Goal: Task Accomplishment & Management: Use online tool/utility

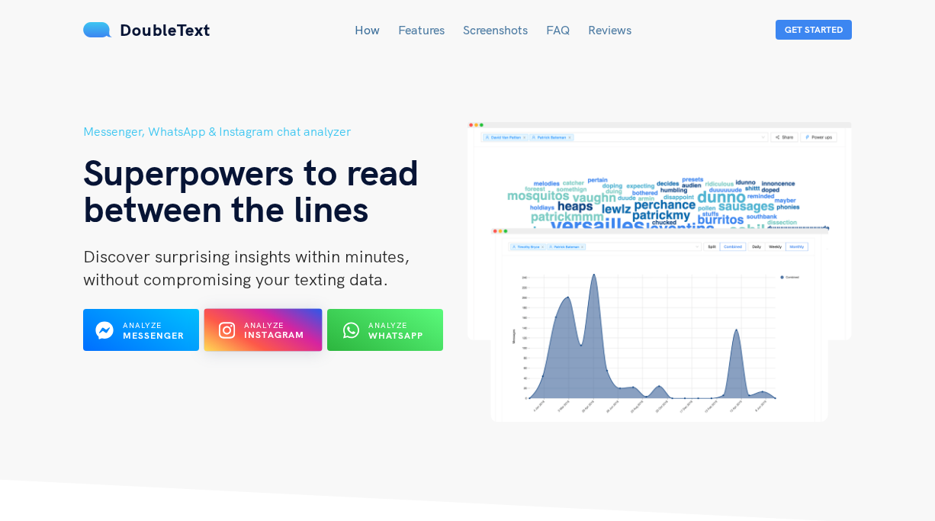
click at [262, 340] on b "Instagram" at bounding box center [274, 335] width 61 height 11
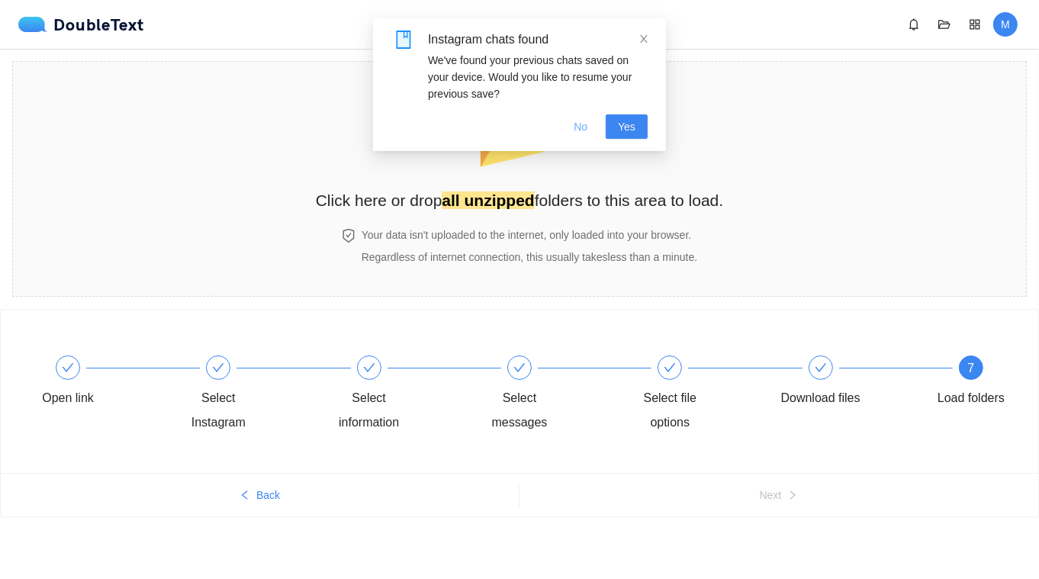
click at [581, 124] on span "No" at bounding box center [581, 126] width 14 height 17
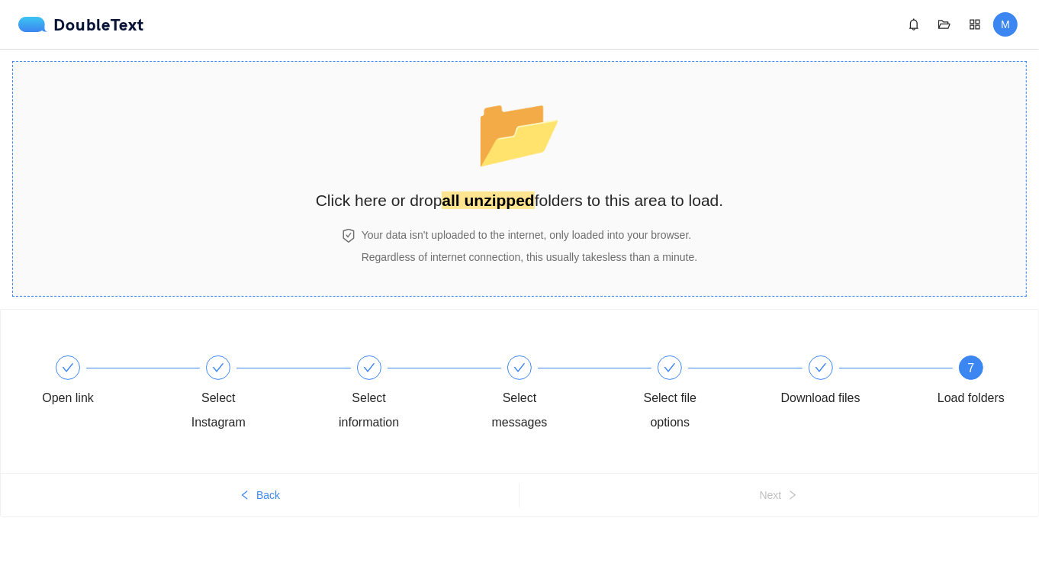
click at [526, 192] on strong "all unzipped" at bounding box center [488, 201] width 92 height 18
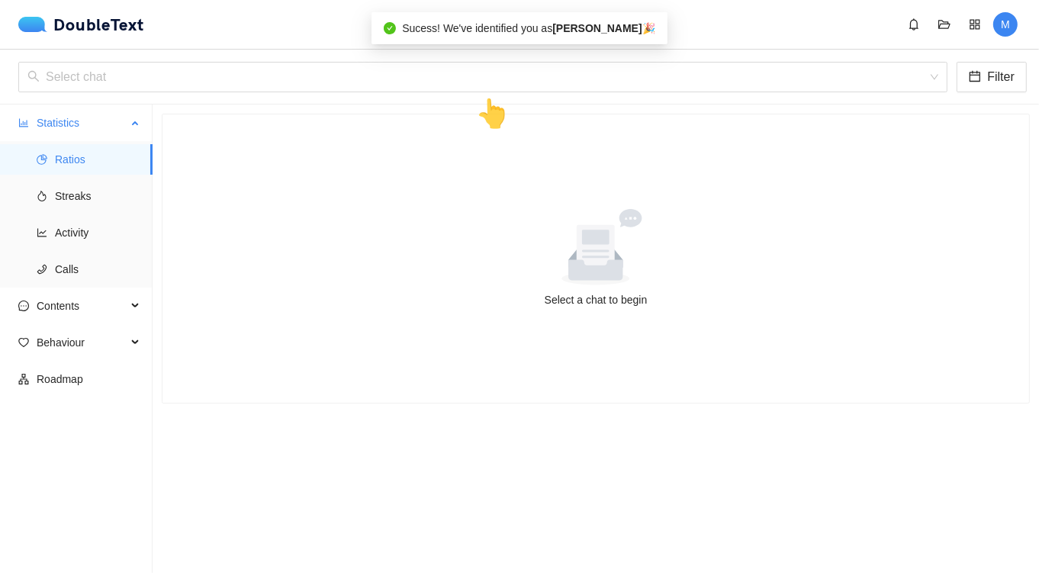
click at [92, 163] on span "Ratios" at bounding box center [97, 159] width 85 height 31
click at [83, 194] on span "Streaks" at bounding box center [97, 196] width 85 height 31
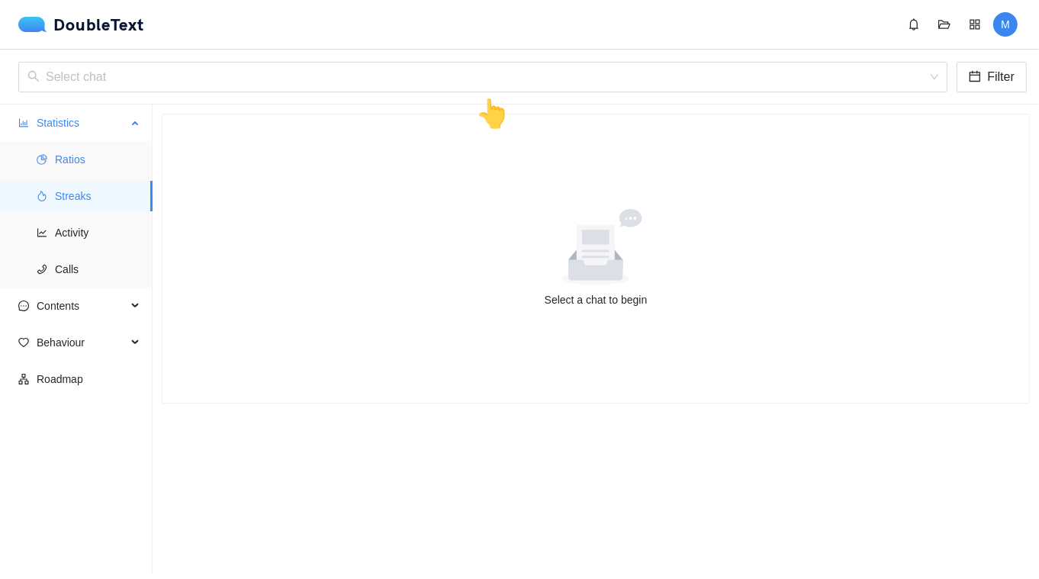
click at [85, 163] on span "Ratios" at bounding box center [97, 159] width 85 height 31
click at [427, 73] on input "search" at bounding box center [477, 77] width 900 height 29
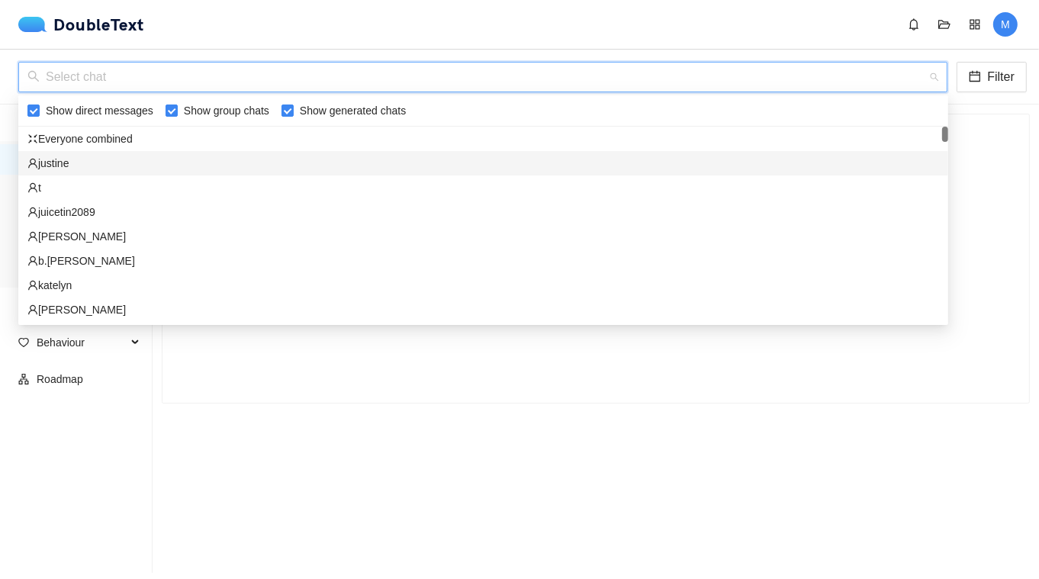
click at [246, 153] on div "justine" at bounding box center [483, 163] width 930 height 24
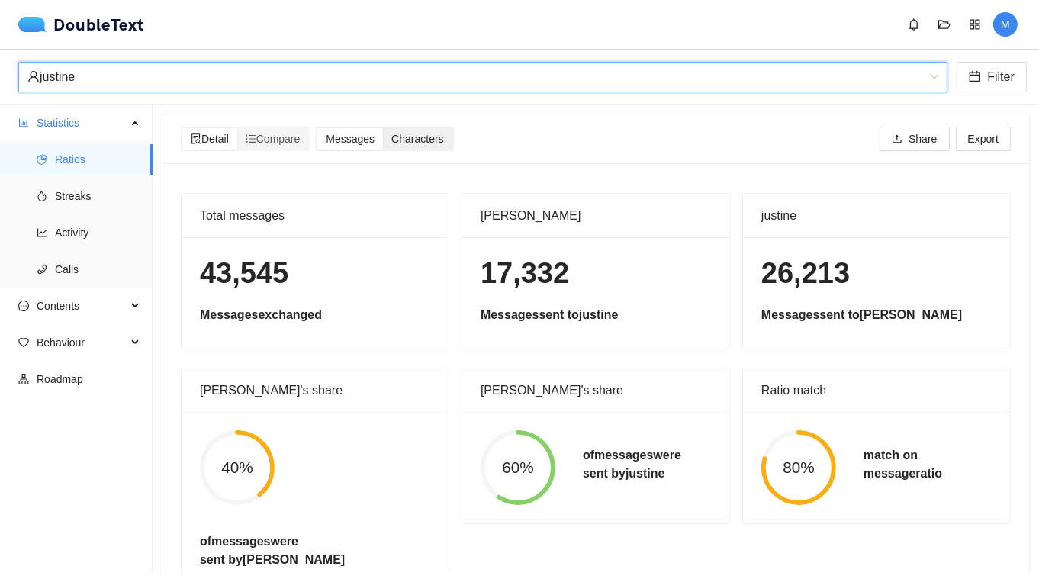
click at [428, 146] on div "Characters" at bounding box center [417, 138] width 69 height 21
click at [383, 128] on input "Characters" at bounding box center [383, 128] width 0 height 0
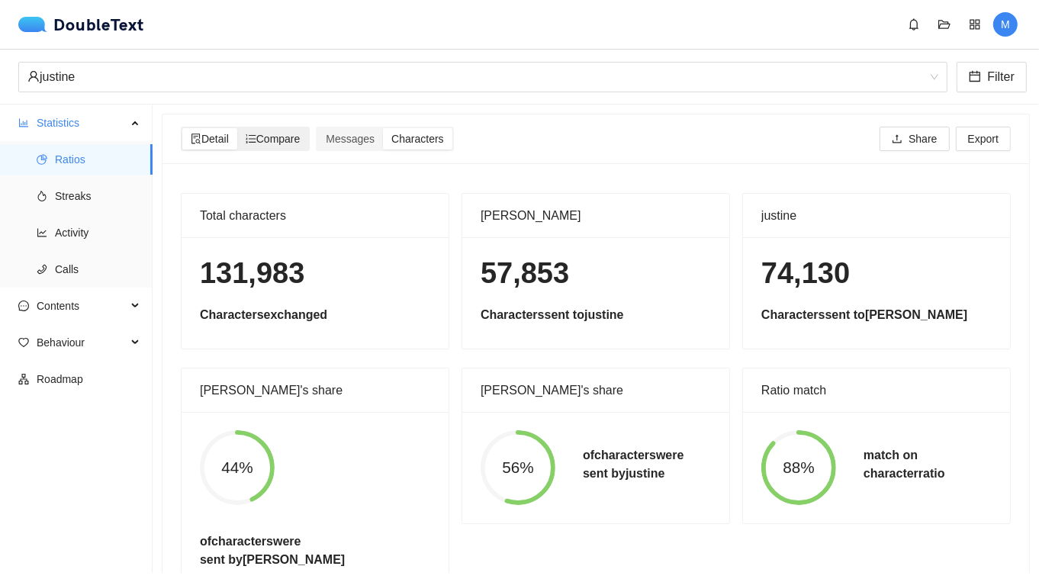
click at [280, 140] on span "Compare" at bounding box center [273, 139] width 55 height 12
click at [237, 128] on input "Compare" at bounding box center [237, 128] width 0 height 0
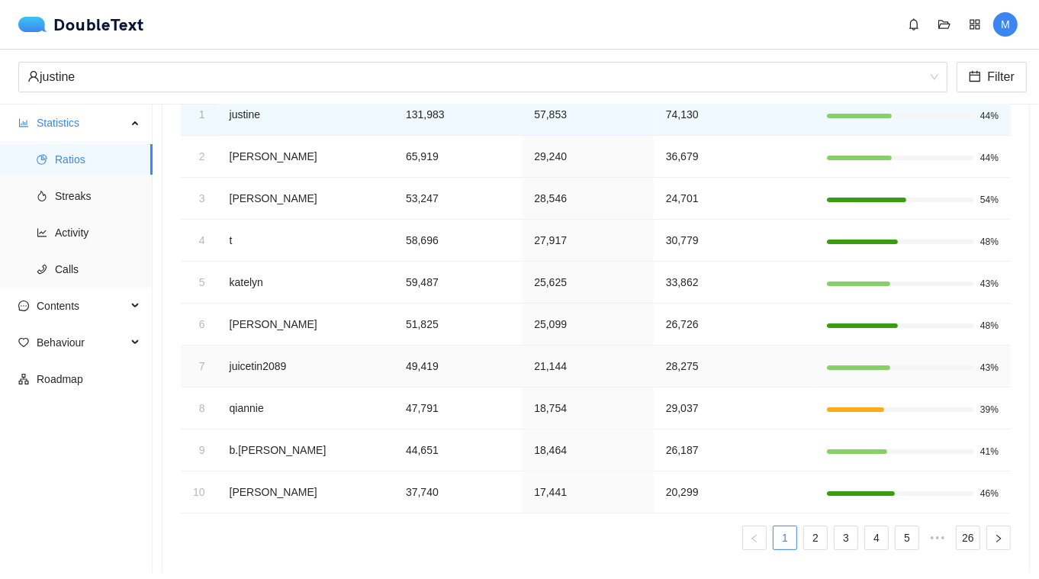
scroll to position [162, 0]
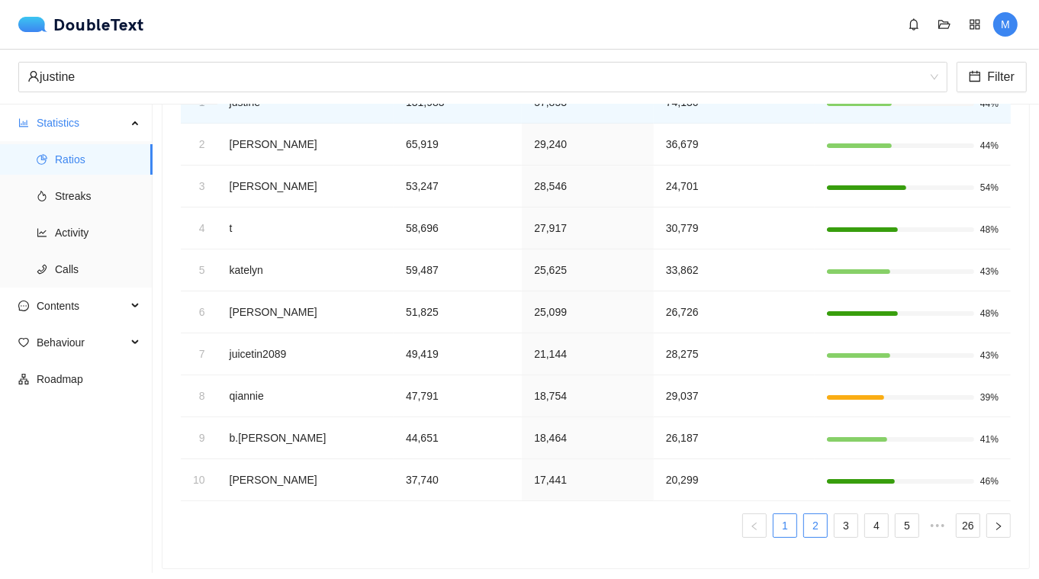
click at [818, 519] on link "2" at bounding box center [815, 525] width 23 height 23
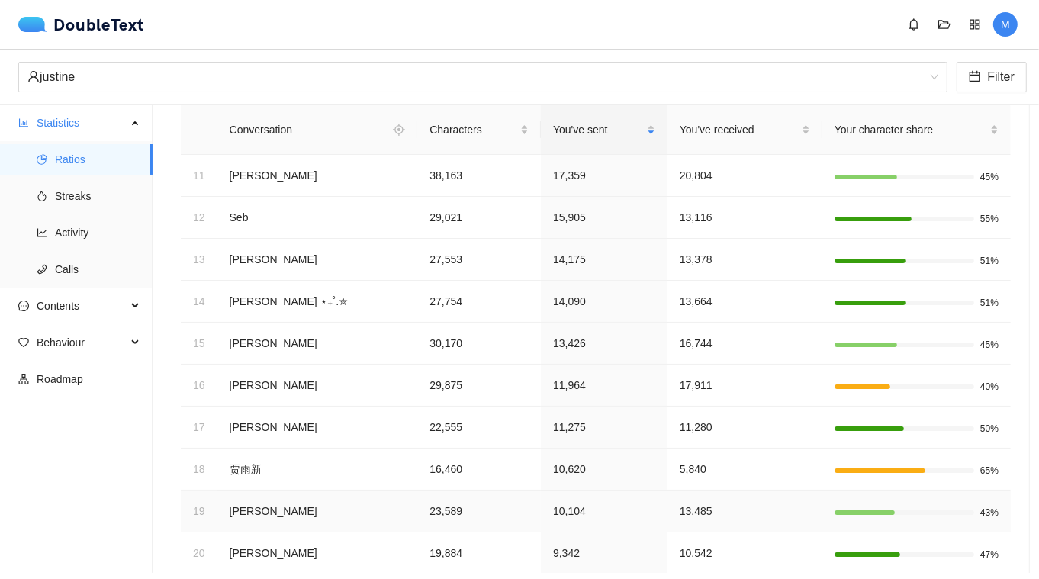
scroll to position [0, 0]
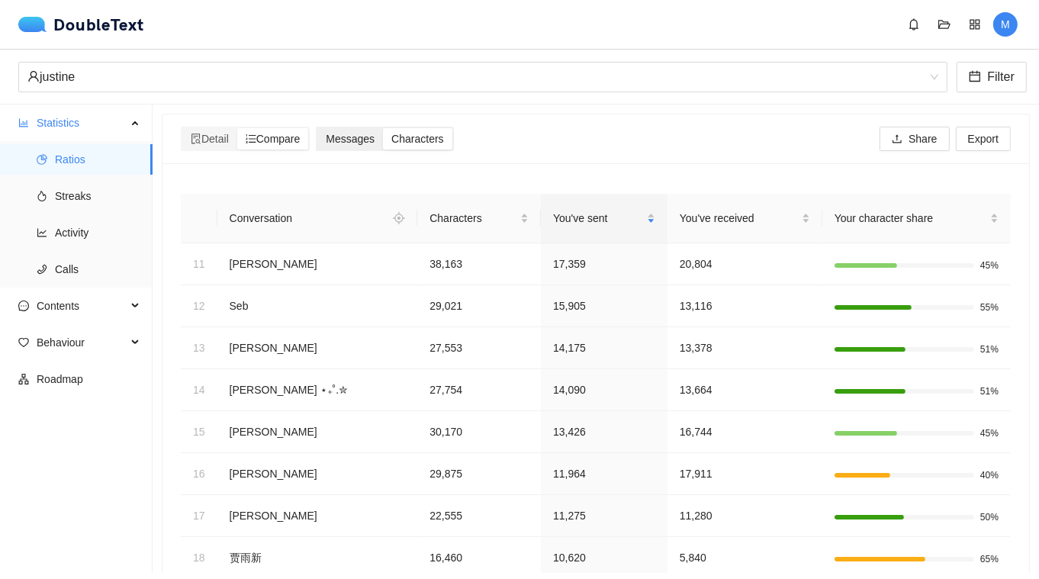
click at [358, 128] on div "Messages" at bounding box center [350, 138] width 66 height 21
click at [317, 128] on input "Messages" at bounding box center [317, 128] width 0 height 0
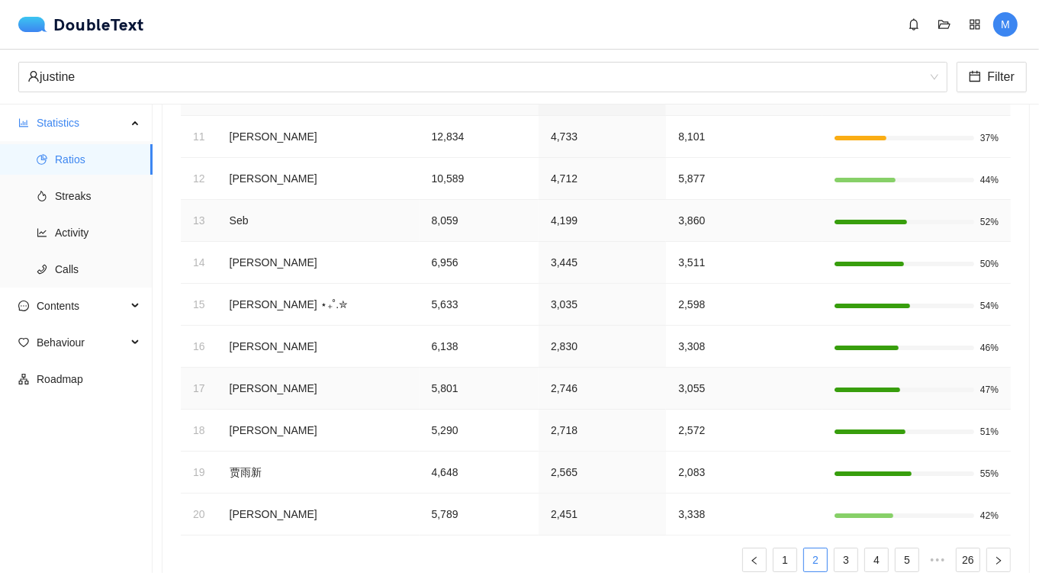
scroll to position [162, 0]
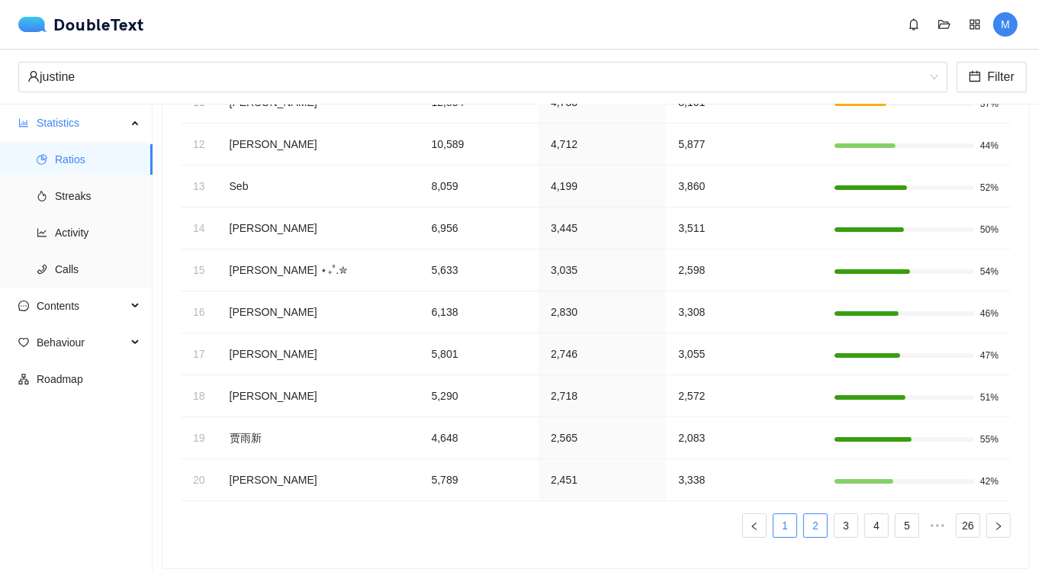
click at [790, 518] on link "1" at bounding box center [785, 525] width 23 height 23
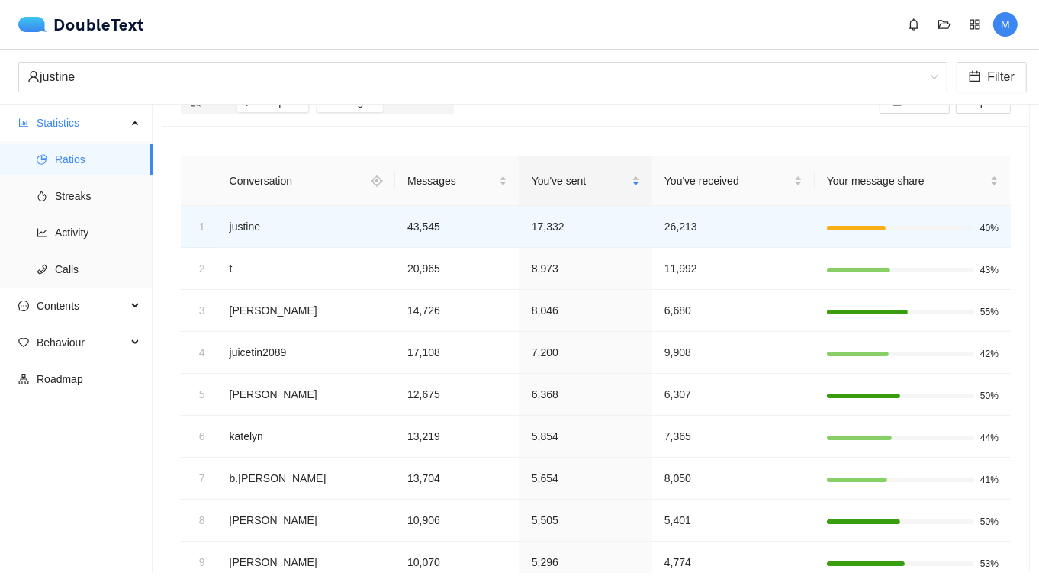
scroll to position [0, 0]
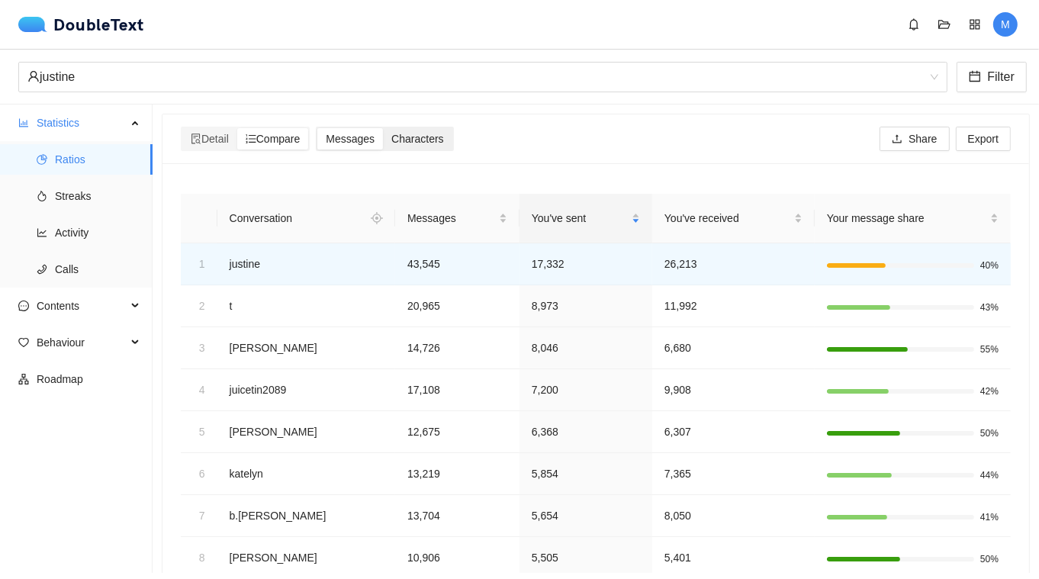
click at [423, 140] on span "Characters" at bounding box center [417, 139] width 52 height 12
click at [383, 128] on input "Characters" at bounding box center [383, 128] width 0 height 0
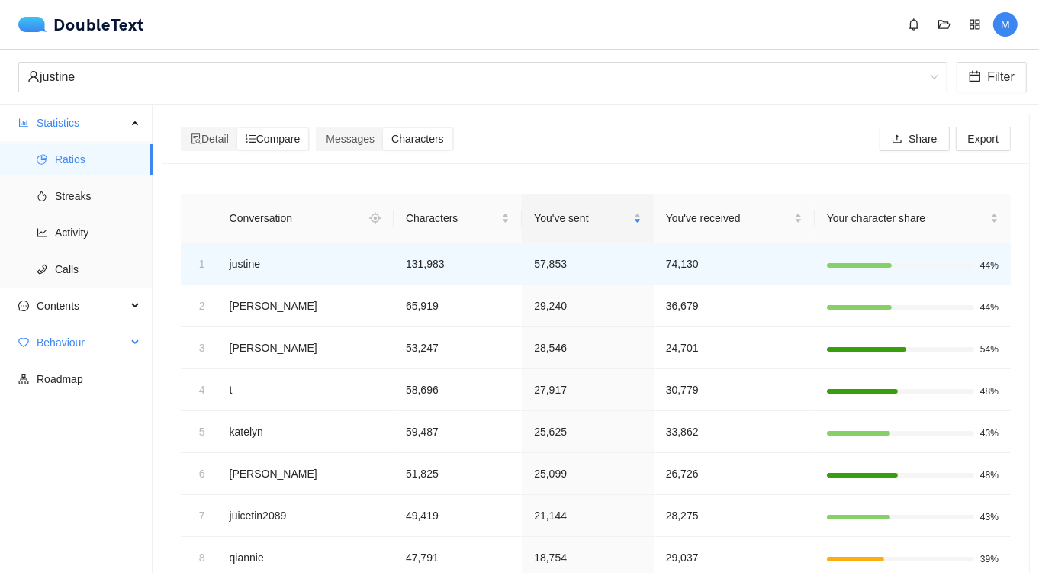
click at [120, 343] on span "Behaviour" at bounding box center [82, 342] width 90 height 31
click at [117, 371] on span "Engagement" at bounding box center [97, 379] width 85 height 31
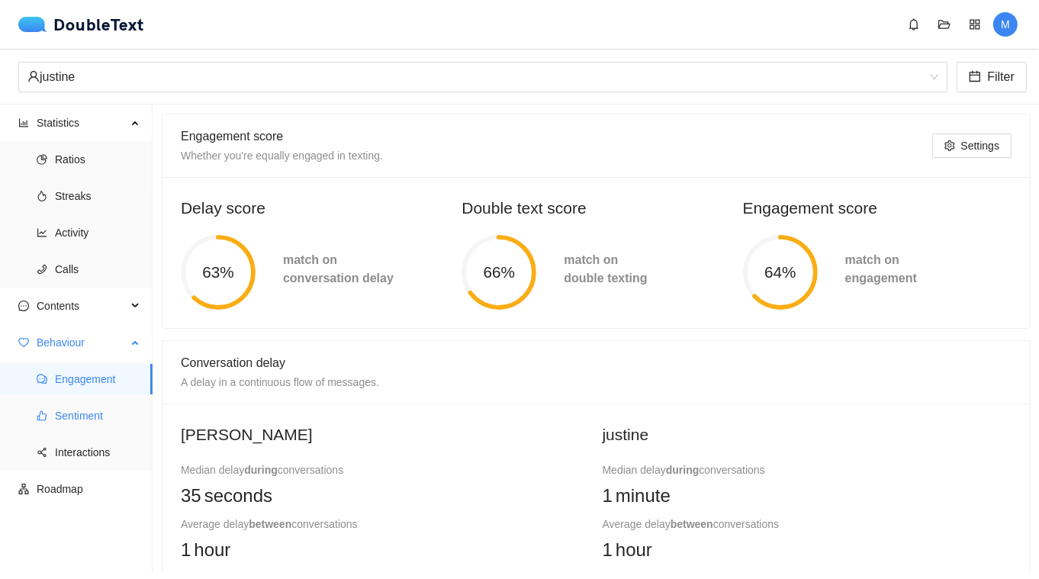
click at [82, 406] on span "Sentiment" at bounding box center [97, 416] width 85 height 31
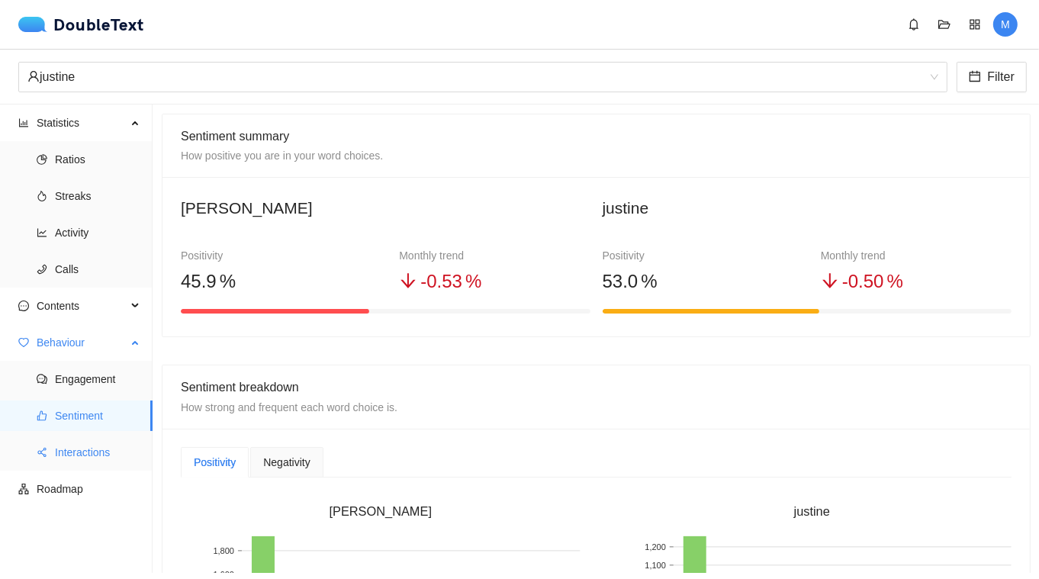
click at [53, 462] on li "Interactions" at bounding box center [76, 452] width 153 height 31
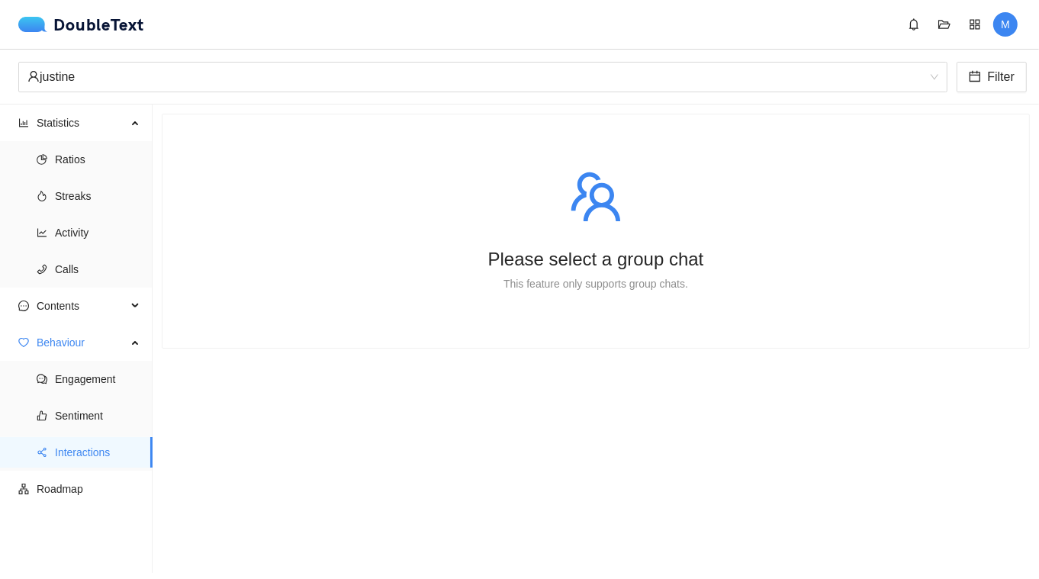
click at [74, 33] on div "DoubleText" at bounding box center [85, 24] width 135 height 18
click at [76, 27] on div "DoubleText" at bounding box center [81, 24] width 126 height 15
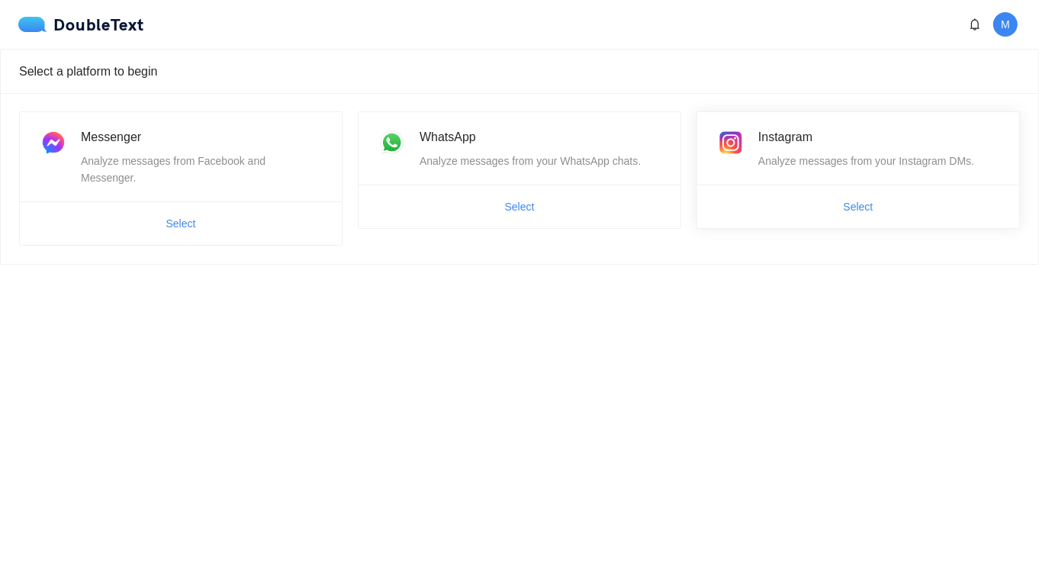
click at [787, 212] on span "Select" at bounding box center [858, 207] width 322 height 24
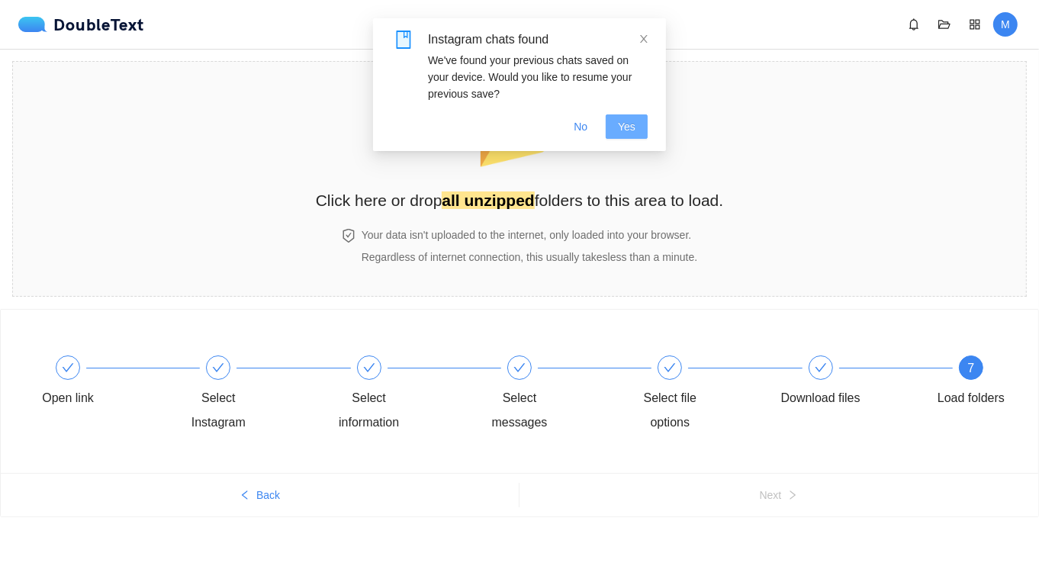
click at [636, 124] on span "Yes" at bounding box center [627, 126] width 18 height 17
